Goal: Transaction & Acquisition: Purchase product/service

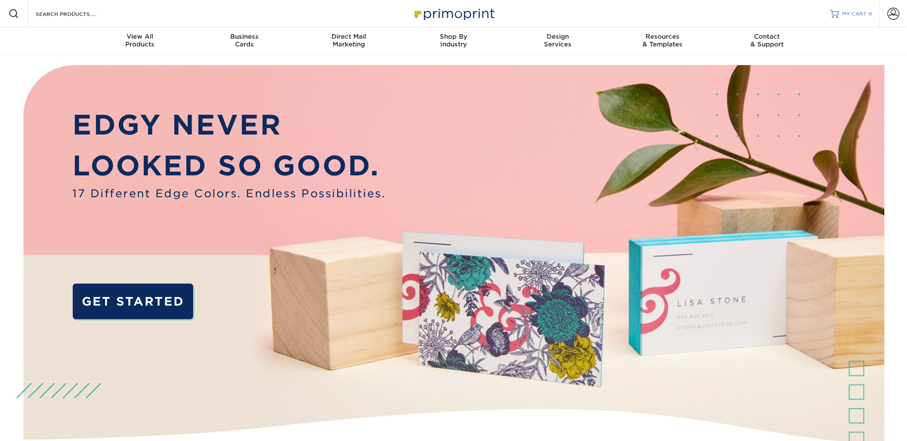
click at [872, 9] on link "MY CART 0" at bounding box center [851, 14] width 42 height 28
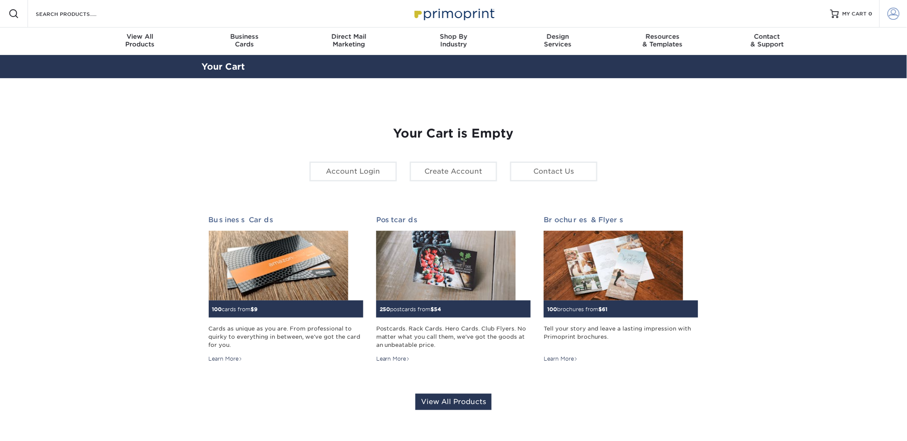
click at [889, 11] on span at bounding box center [893, 14] width 12 height 12
type input "production@impactpartner.com"
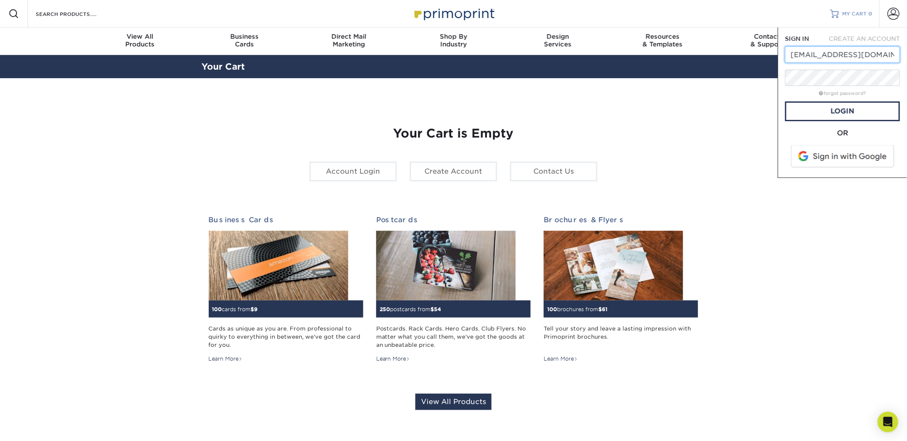
scroll to position [0, 12]
click at [842, 106] on link "Login" at bounding box center [842, 112] width 115 height 20
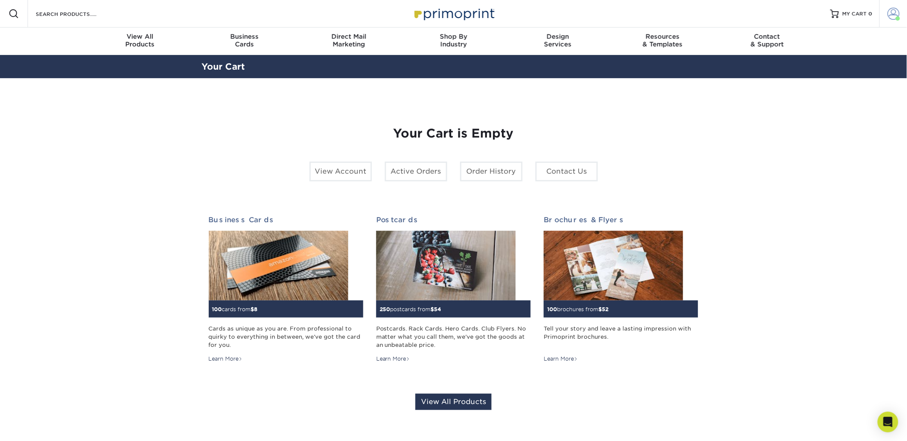
click at [892, 13] on span at bounding box center [893, 14] width 12 height 12
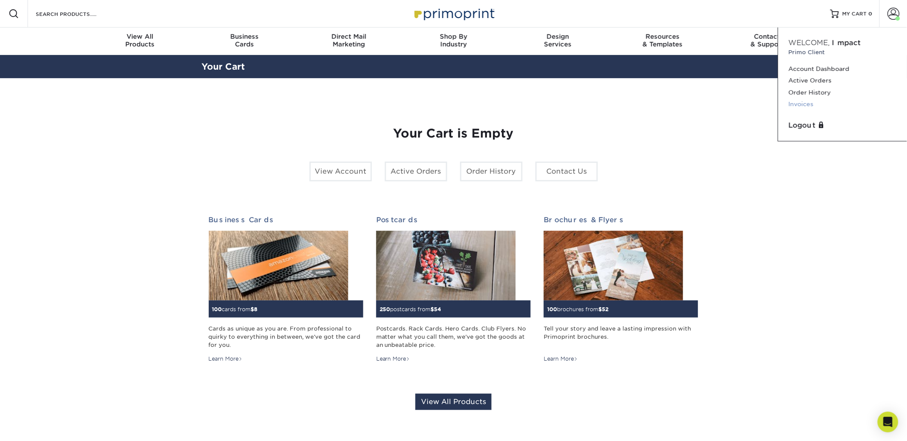
click at [798, 101] on link "Invoices" at bounding box center [842, 105] width 108 height 12
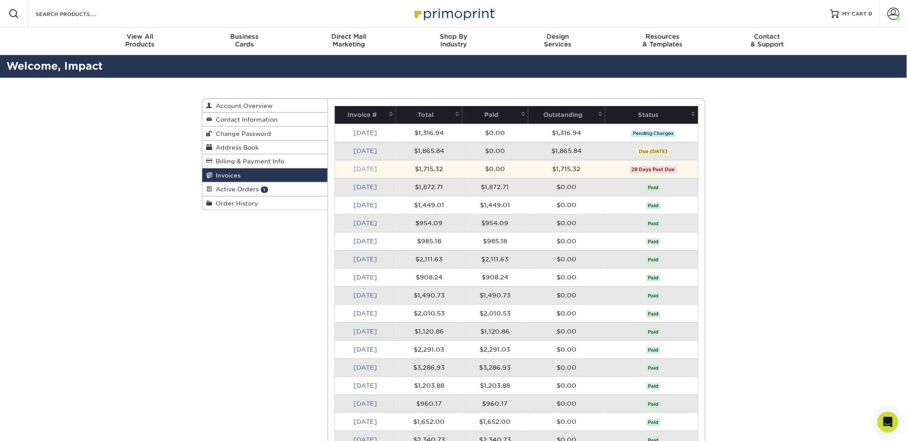
click at [377, 167] on link "Aug 2025" at bounding box center [366, 169] width 24 height 7
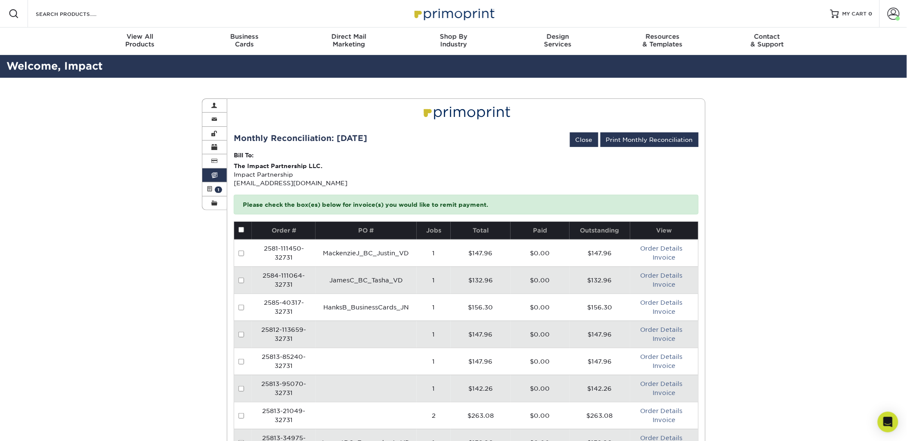
click at [238, 230] on input "checkbox" at bounding box center [241, 230] width 6 height 6
checkbox input "true"
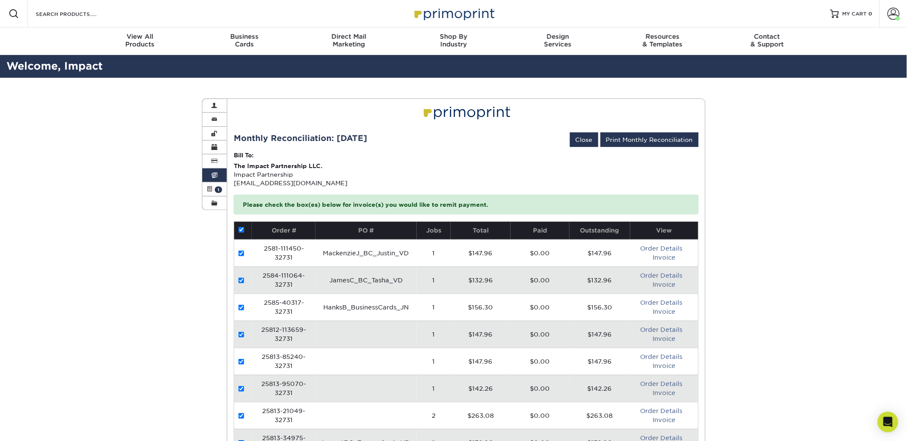
checkbox input "true"
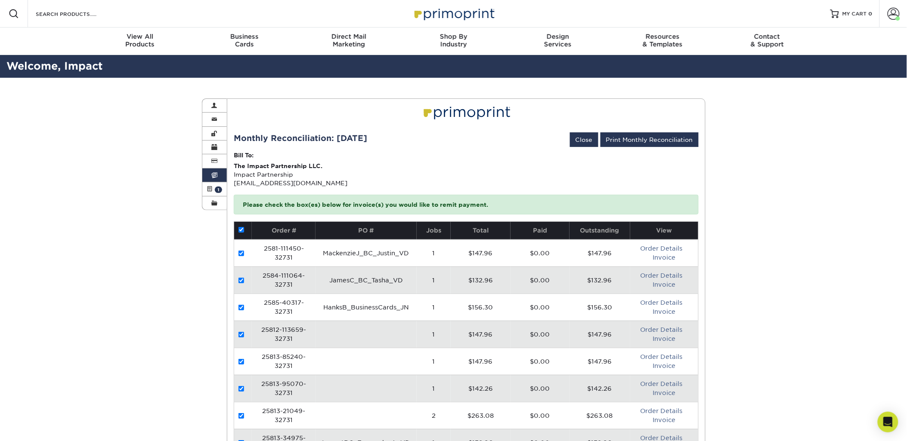
checkbox input "true"
click at [575, 143] on button "Pay Invoices" at bounding box center [573, 140] width 49 height 15
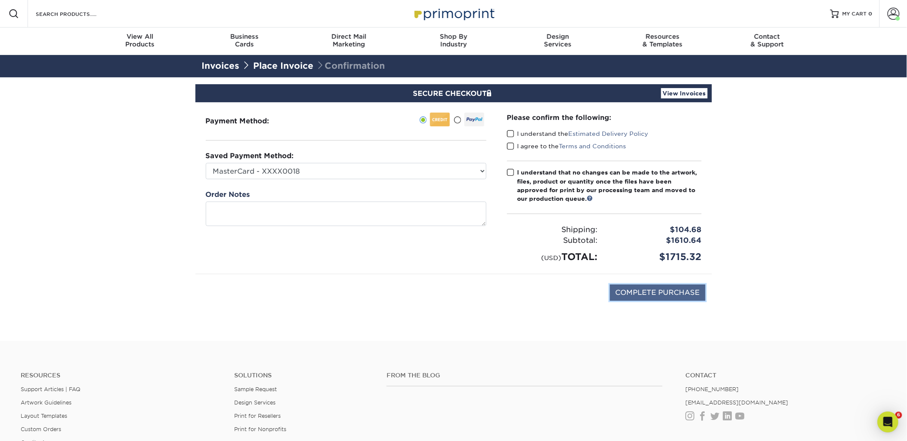
click at [617, 296] on input "COMPLETE PURCHASE" at bounding box center [658, 293] width 96 height 16
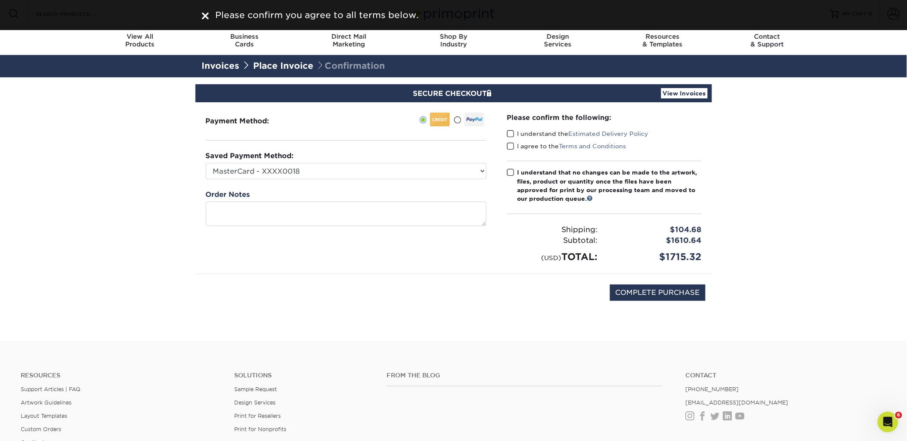
drag, startPoint x: 502, startPoint y: 130, endPoint x: 508, endPoint y: 134, distance: 7.8
click at [502, 130] on div "Please confirm the following: I understand the Estimated Delivery Policy I agre…" at bounding box center [604, 188] width 215 height 172
click at [510, 134] on span at bounding box center [510, 134] width 7 height 8
click at [0, 0] on input "I understand the Estimated Delivery Policy" at bounding box center [0, 0] width 0 height 0
click at [511, 148] on span at bounding box center [510, 146] width 7 height 8
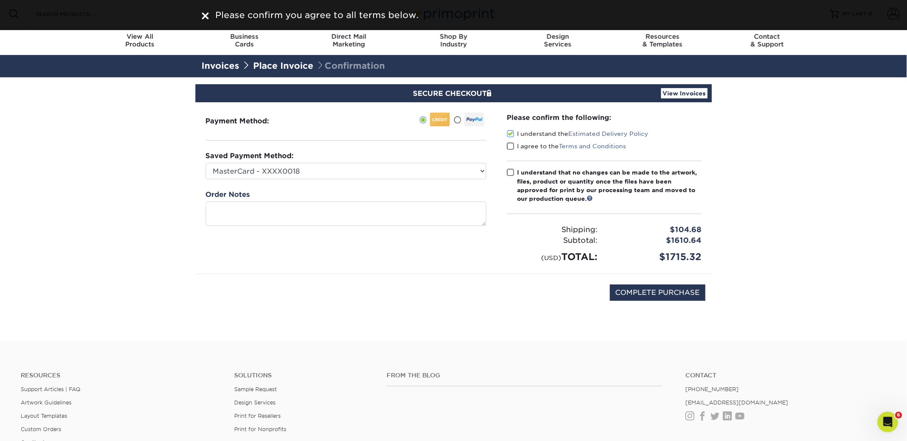
click at [0, 0] on input "I agree to the Terms and Conditions" at bounding box center [0, 0] width 0 height 0
click at [508, 170] on span at bounding box center [510, 173] width 7 height 8
click at [0, 0] on input "I understand that no changes can be made to the artwork, files, product or quan…" at bounding box center [0, 0] width 0 height 0
click at [643, 302] on div "COMPLETE PURCHASE" at bounding box center [453, 298] width 503 height 46
click at [644, 297] on input "COMPLETE PURCHASE" at bounding box center [658, 293] width 96 height 16
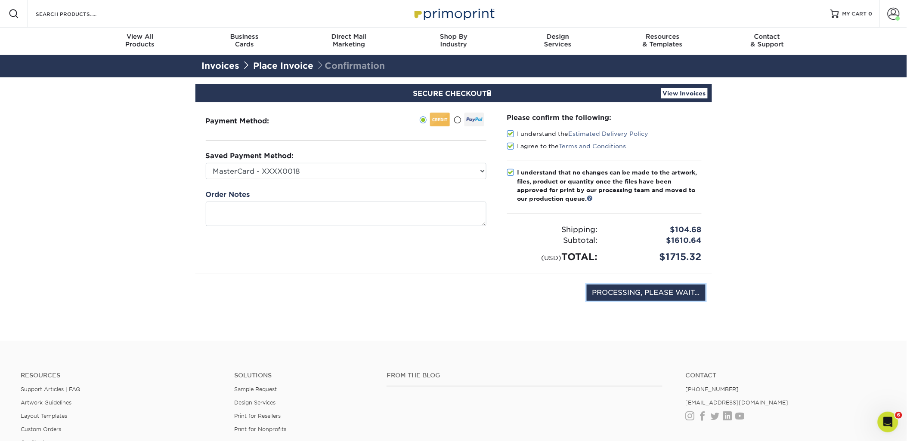
type input "COMPLETE PURCHASE"
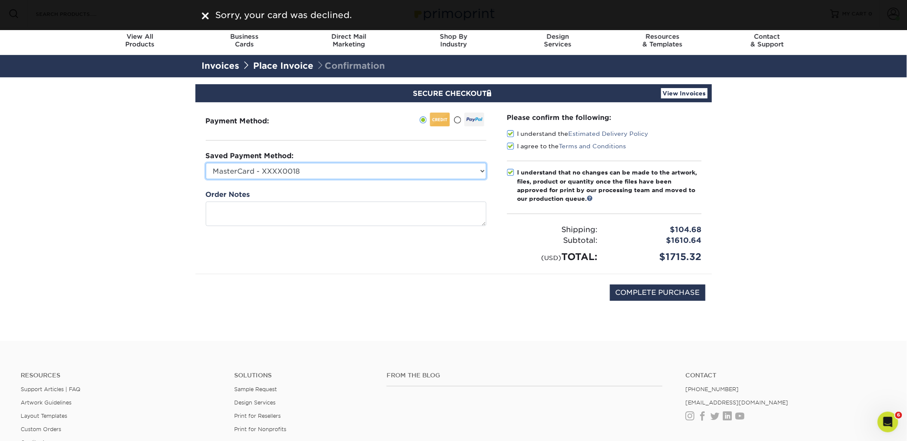
click at [324, 176] on select "MasterCard - XXXX0018 Visa - XXXX6921 New Credit Card" at bounding box center [346, 171] width 281 height 16
select select "69008"
click at [206, 163] on select "MasterCard - XXXX0018 Visa - XXXX6921 New Credit Card" at bounding box center [346, 171] width 281 height 16
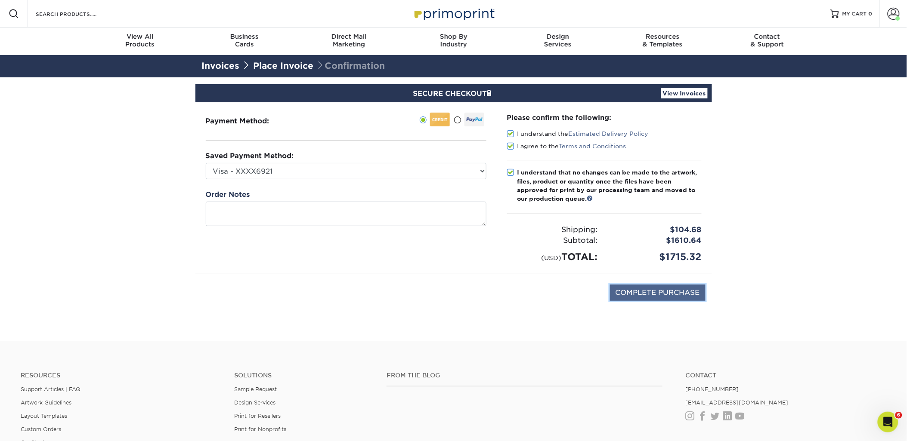
click at [638, 287] on input "COMPLETE PURCHASE" at bounding box center [658, 293] width 96 height 16
type input "PROCESSING, PLEASE WAIT..."
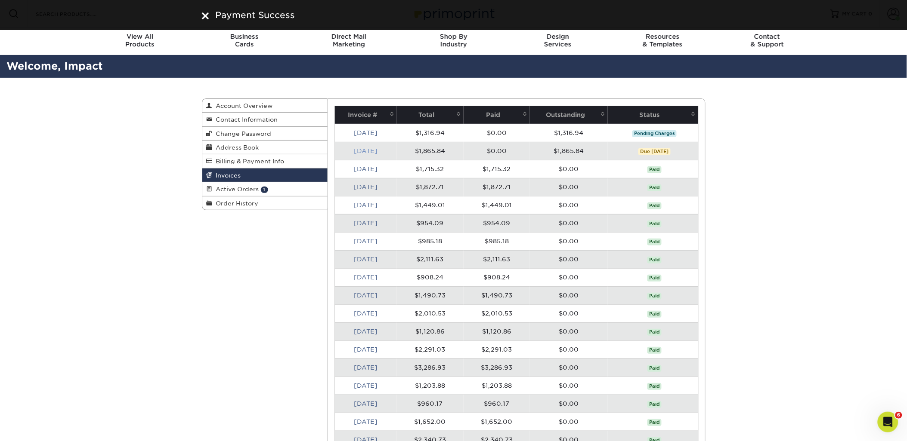
click at [377, 152] on link "Sep 2025" at bounding box center [366, 151] width 24 height 7
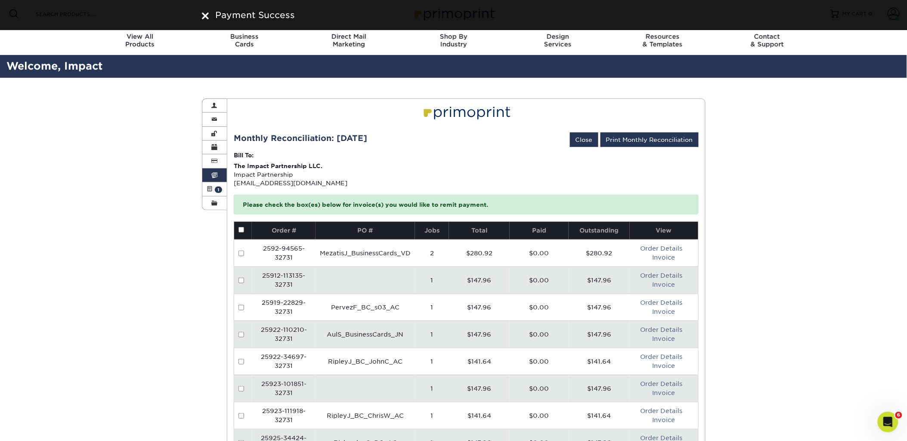
click at [241, 229] on input "checkbox" at bounding box center [241, 230] width 6 height 6
checkbox input "true"
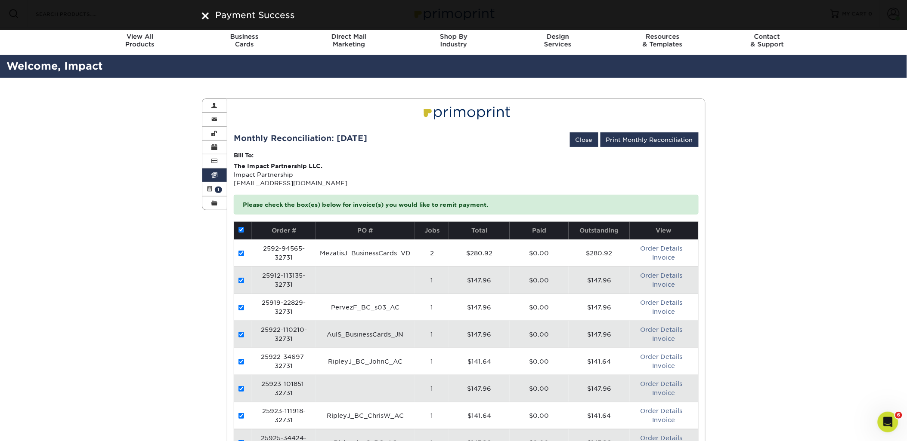
checkbox input "true"
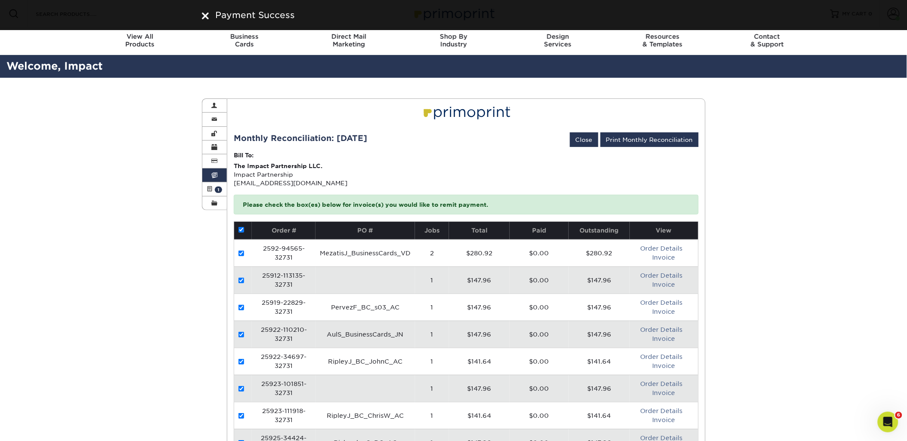
checkbox input "true"
click at [585, 140] on button "Pay Invoices" at bounding box center [573, 140] width 49 height 15
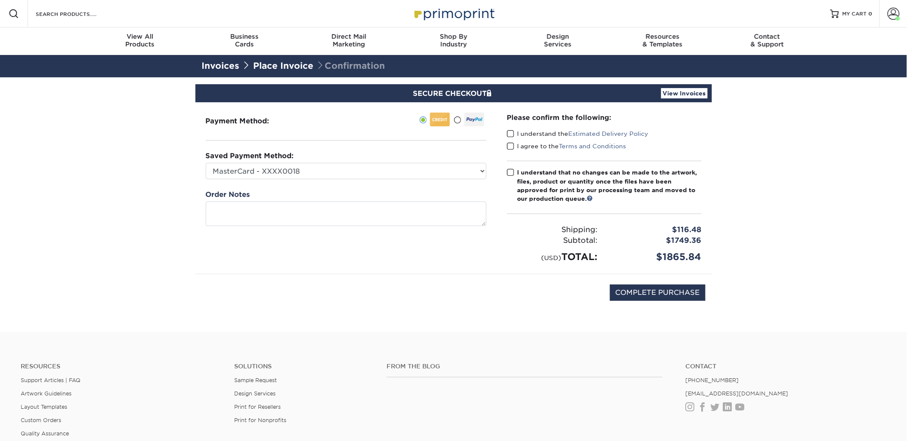
click at [418, 152] on div "Saved Payment Method: MasterCard - XXXX0018 Visa - XXXX6921 New Credit Card" at bounding box center [346, 165] width 281 height 28
click at [414, 158] on div "Saved Payment Method: MasterCard - XXXX0018 Visa - XXXX6921 New Credit Card" at bounding box center [346, 165] width 281 height 28
click at [404, 166] on select "MasterCard - XXXX0018 Visa - XXXX6921 New Credit Card" at bounding box center [346, 171] width 281 height 16
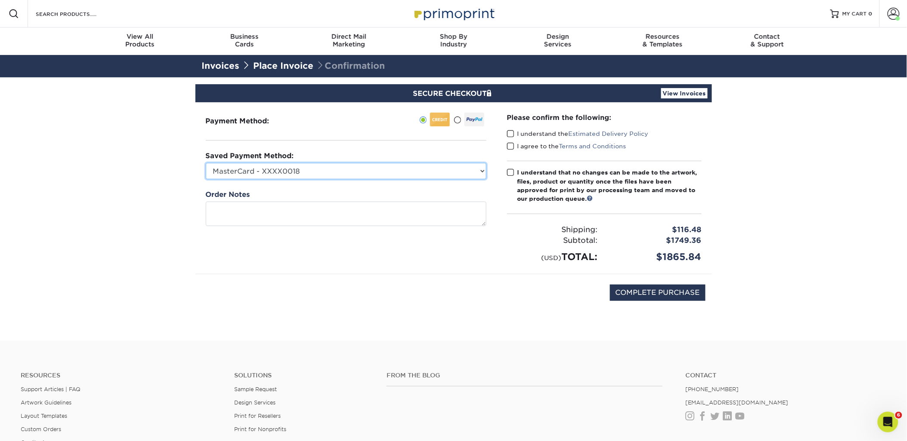
select select "69008"
click at [206, 163] on select "MasterCard - XXXX0018 Visa - XXXX6921 New Credit Card" at bounding box center [346, 171] width 281 height 16
click at [508, 132] on span at bounding box center [510, 134] width 7 height 8
click at [0, 0] on input "I understand the Estimated Delivery Policy" at bounding box center [0, 0] width 0 height 0
click at [510, 146] on span at bounding box center [510, 146] width 7 height 8
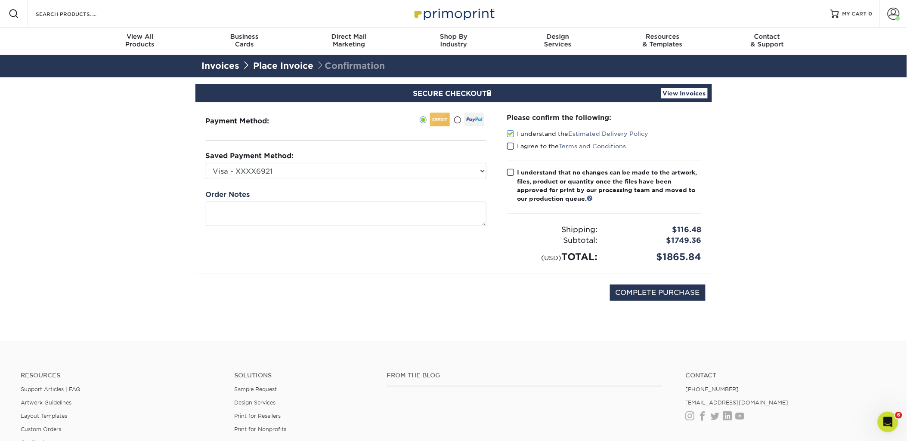
click at [0, 0] on input "I agree to the Terms and Conditions" at bounding box center [0, 0] width 0 height 0
click at [510, 166] on div "Please confirm the following: I understand the Estimated Delivery Policy I agre…" at bounding box center [604, 188] width 194 height 151
click at [510, 170] on span at bounding box center [510, 173] width 7 height 8
click at [0, 0] on input "I understand that no changes can be made to the artwork, files, product or quan…" at bounding box center [0, 0] width 0 height 0
click at [636, 290] on input "COMPLETE PURCHASE" at bounding box center [658, 293] width 96 height 16
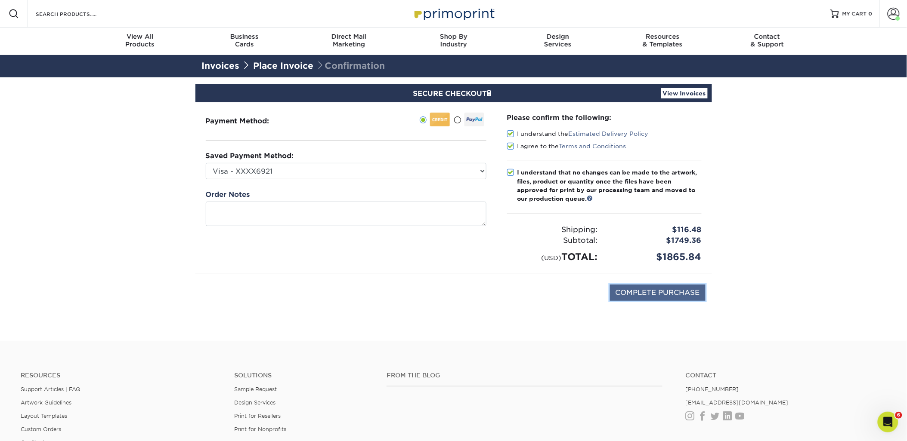
type input "PROCESSING, PLEASE WAIT..."
